Goal: Find specific page/section: Find specific page/section

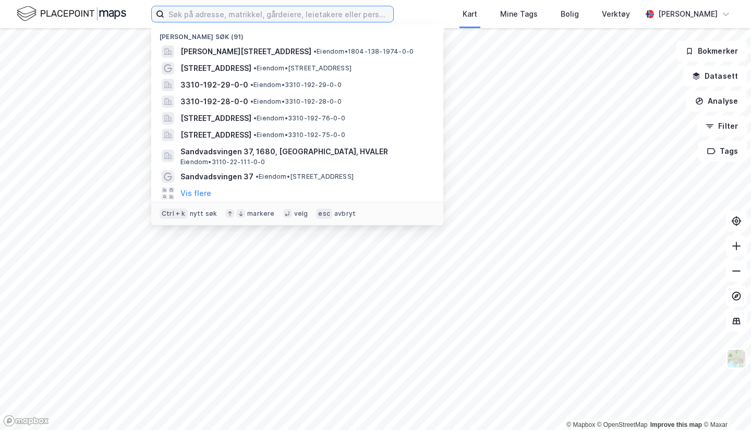
click at [250, 15] on input at bounding box center [278, 14] width 229 height 16
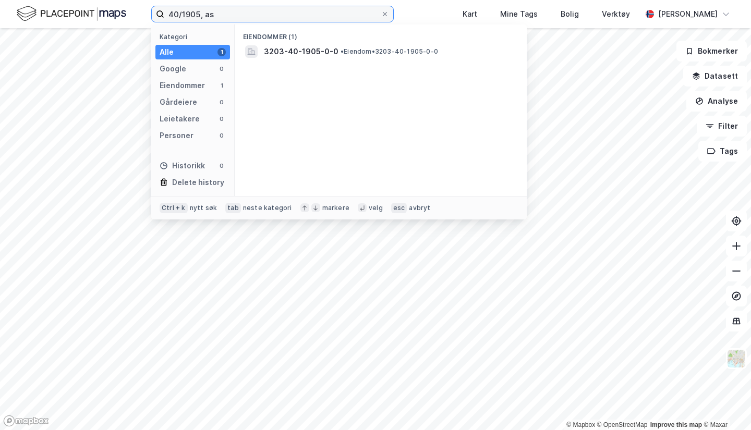
type input "40/1905, as"
click at [296, 55] on span "3203-40-1905-0-0" at bounding box center [301, 51] width 75 height 13
